Goal: Contribute content: Contribute content

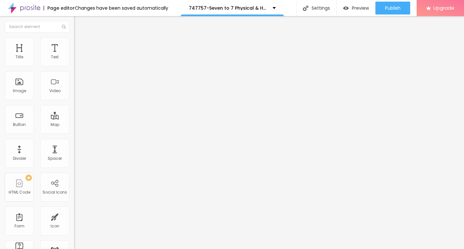
click at [74, 55] on span "Add image" at bounding box center [87, 52] width 26 height 5
click at [74, 39] on img at bounding box center [77, 40] width 6 height 6
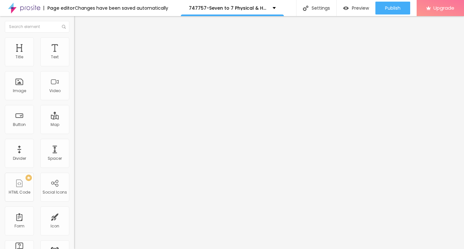
type input "95"
type input "90"
type input "55"
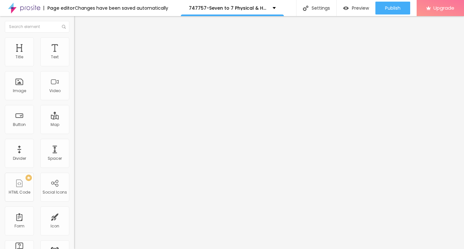
type input "55"
type input "20"
type input "10"
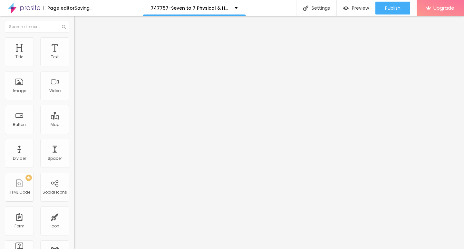
drag, startPoint x: 66, startPoint y: 68, endPoint x: 0, endPoint y: 67, distance: 65.7
type input "10"
click at [74, 66] on input "range" at bounding box center [95, 63] width 42 height 5
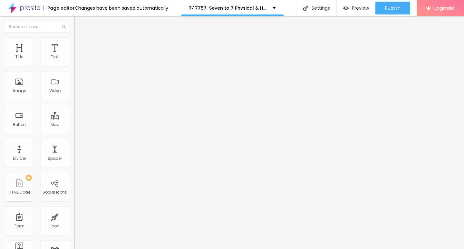
click at [79, 24] on img "button" at bounding box center [81, 23] width 5 height 5
click at [51, 52] on div "Text" at bounding box center [54, 51] width 29 height 29
click at [77, 60] on icon "button" at bounding box center [79, 58] width 4 height 4
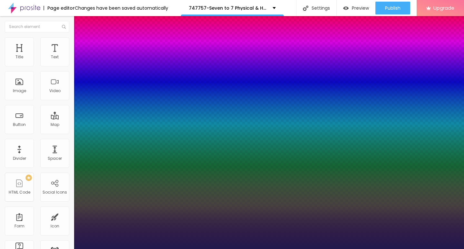
type input "1"
type input "14"
type input "1"
type input "19"
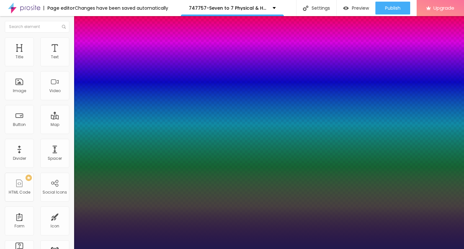
type input "19"
type input "1"
type input "20"
type input "1"
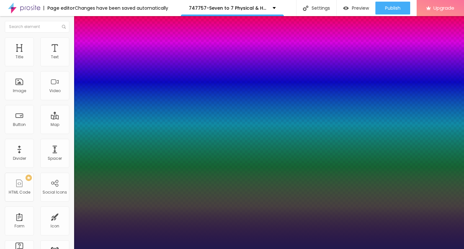
type input "21"
type input "1"
type input "22"
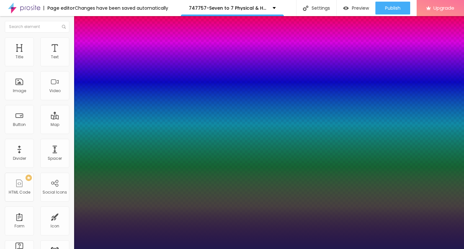
type input "1"
type input "23"
type input "1"
type input "24"
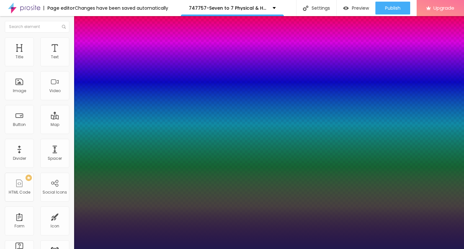
type input "24"
type input "1"
type input "26"
type input "1"
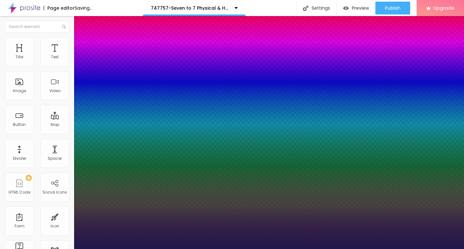
type input "27"
type input "1"
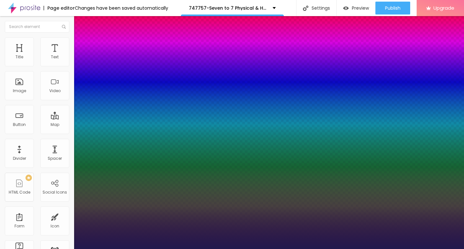
type input "26"
type input "1"
type input "25"
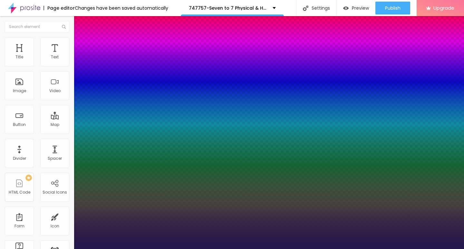
type input "1"
type input "24"
type input "1"
type input "25"
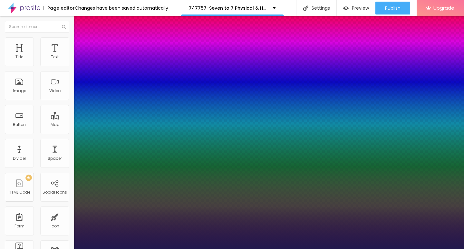
type input "25"
type input "1"
type input "26"
type input "1"
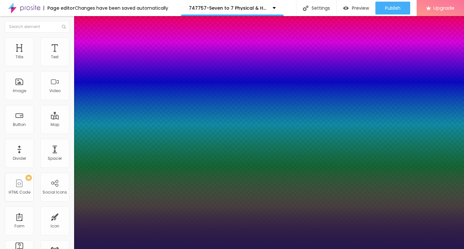
type input "25"
type input "1"
type input "24"
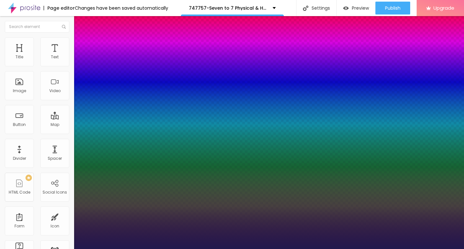
type input "1"
type input "25"
type input "1"
drag, startPoint x: 86, startPoint y: 109, endPoint x: 91, endPoint y: 109, distance: 5.5
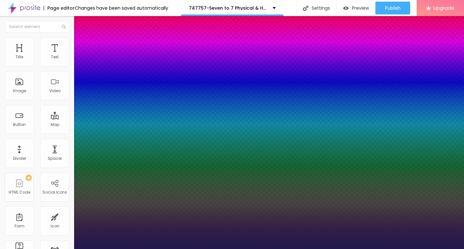
type input "25"
type input "1"
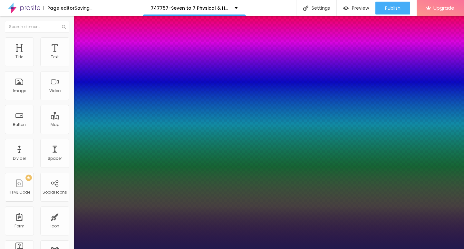
click at [195, 249] on div at bounding box center [232, 249] width 464 height 0
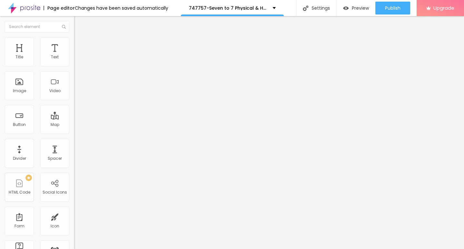
drag, startPoint x: 29, startPoint y: 72, endPoint x: 0, endPoint y: 71, distance: 29.3
click at [74, 71] on div "Text Click me Align Size Default Small Default Big Link URL https:// Open in ne…" at bounding box center [111, 97] width 74 height 94
paste input "→ VIEW DOCUMENT HERE"
type input "→ VIEW DOCUMENT HERE"
drag, startPoint x: 29, startPoint y: 134, endPoint x: 4, endPoint y: 134, distance: 25.1
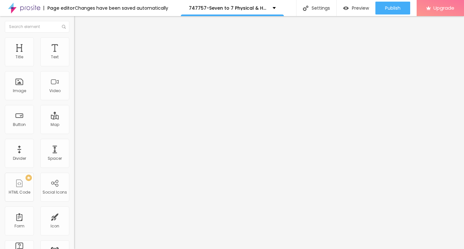
click at [74, 134] on div "Text → VIEW DOCUMENT HERE Align Size Default Small Default Big Link URL https:/…" at bounding box center [111, 97] width 74 height 94
paste input "[DOMAIN_NAME]"
type input "[URL][DOMAIN_NAME]"
click at [74, 42] on li "Style" at bounding box center [111, 40] width 74 height 6
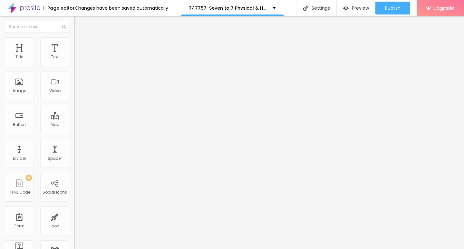
scroll to position [0, 0]
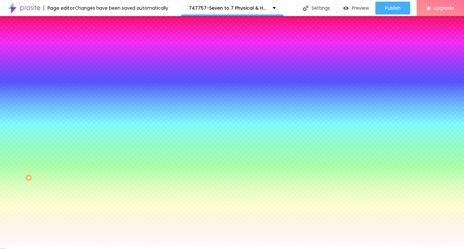
click at [77, 80] on icon "button" at bounding box center [79, 82] width 4 height 4
type input "17"
type input "18"
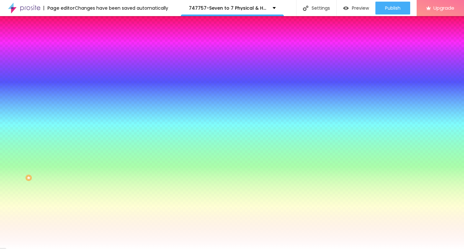
type input "19"
type input "20"
type input "21"
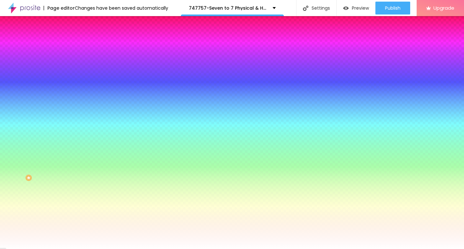
type input "21"
type input "22"
drag, startPoint x: 98, startPoint y: 125, endPoint x: 109, endPoint y: 124, distance: 11.6
type input "22"
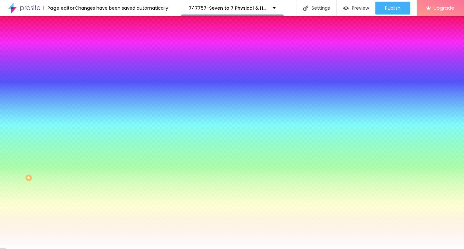
click at [207, 249] on div at bounding box center [232, 249] width 464 height 0
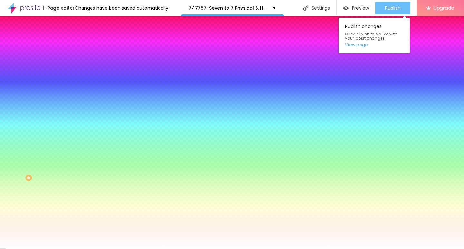
click at [389, 6] on span "Publish" at bounding box center [392, 7] width 15 height 5
